Goal: Navigation & Orientation: Find specific page/section

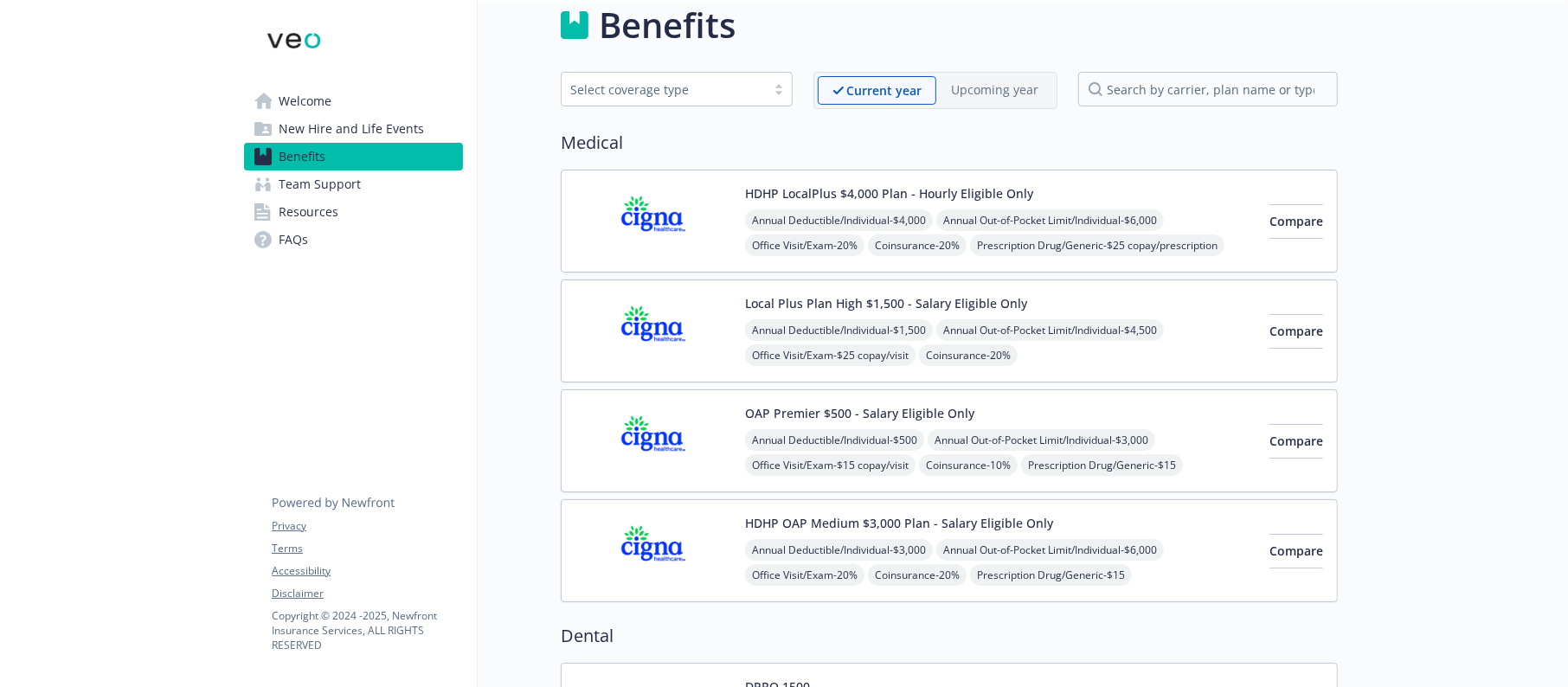
scroll to position [0, 19]
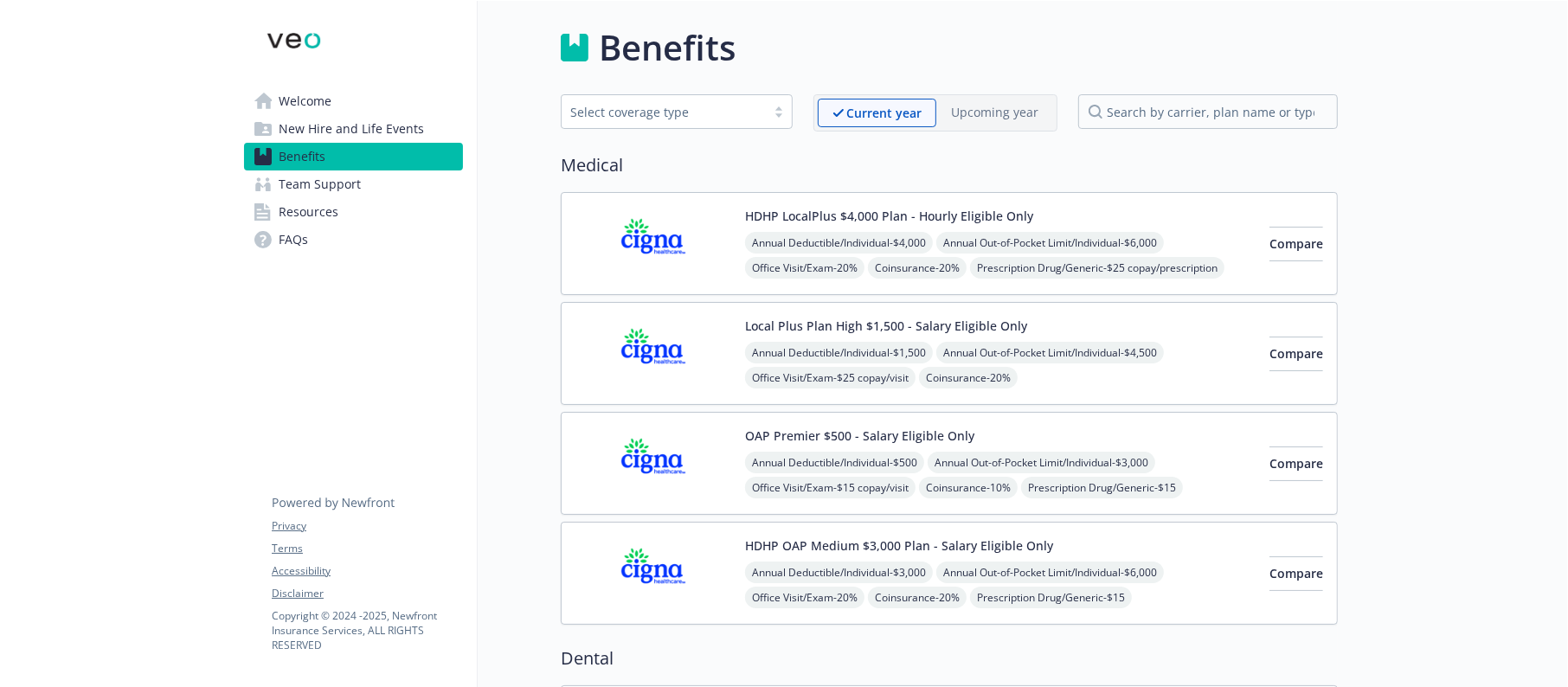
click at [278, 99] on span "Welcome" at bounding box center [305, 101] width 53 height 27
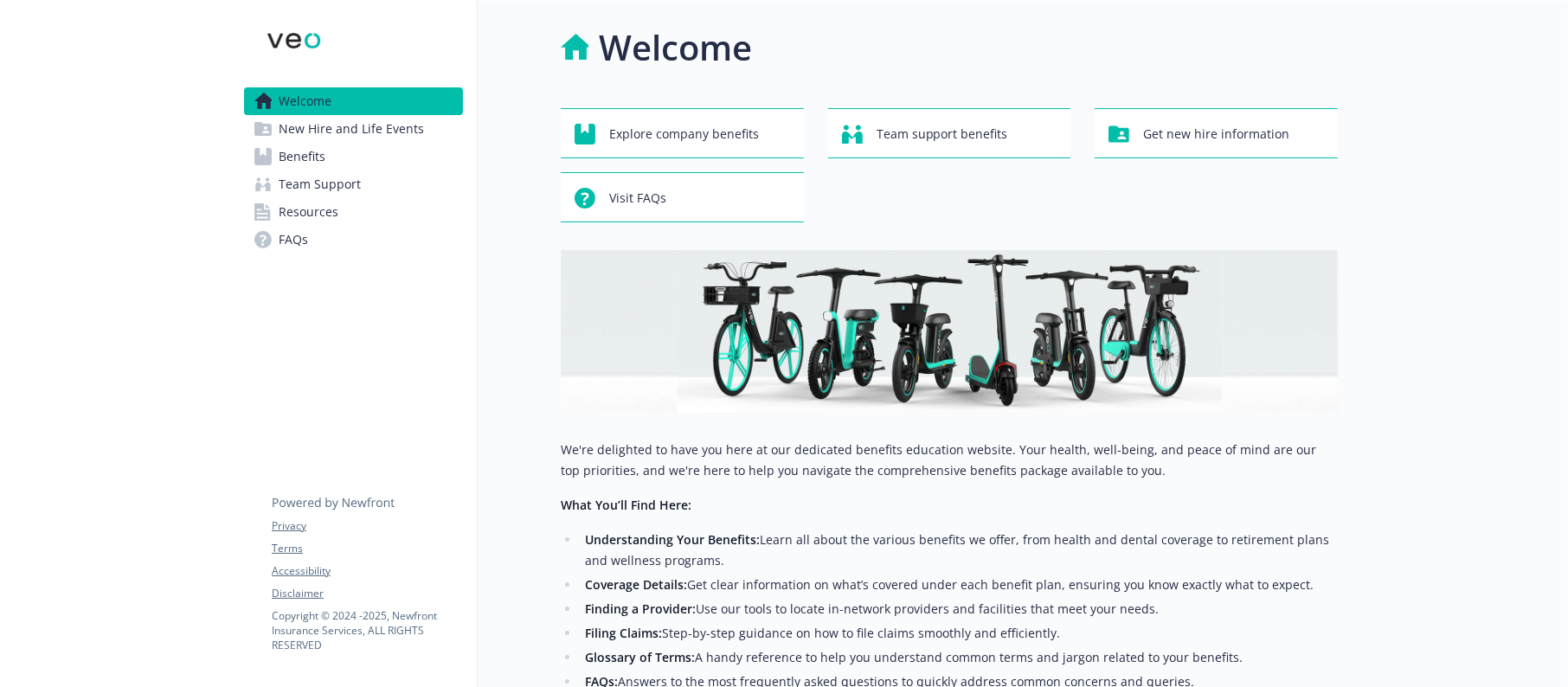
scroll to position [264, 19]
